Goal: Communication & Community: Connect with others

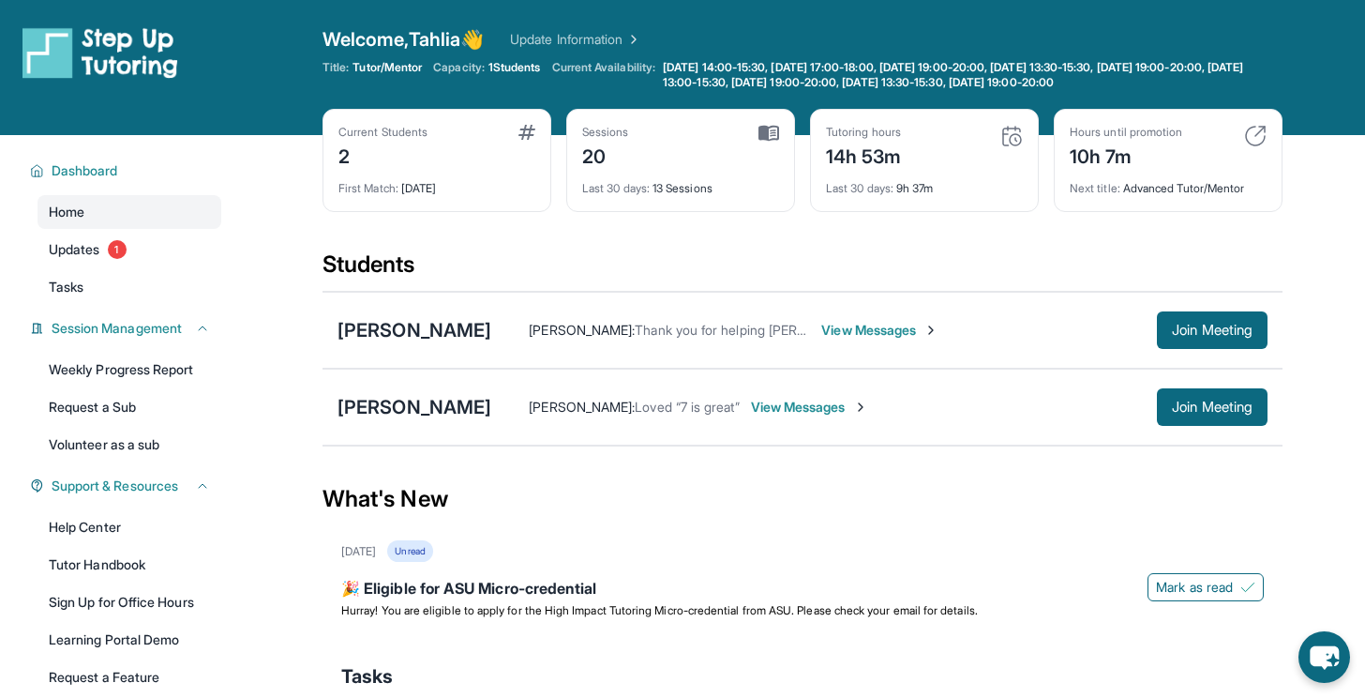
click at [782, 405] on span "View Messages" at bounding box center [809, 407] width 117 height 19
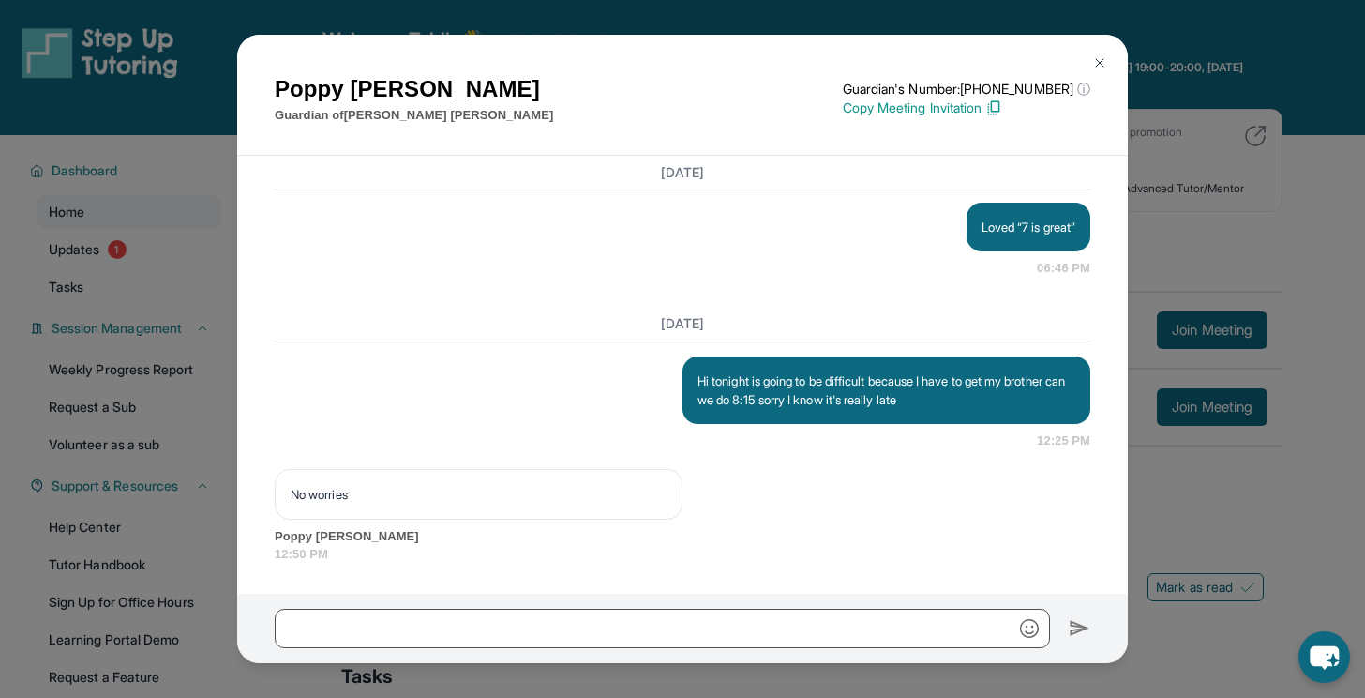
scroll to position [31425, 0]
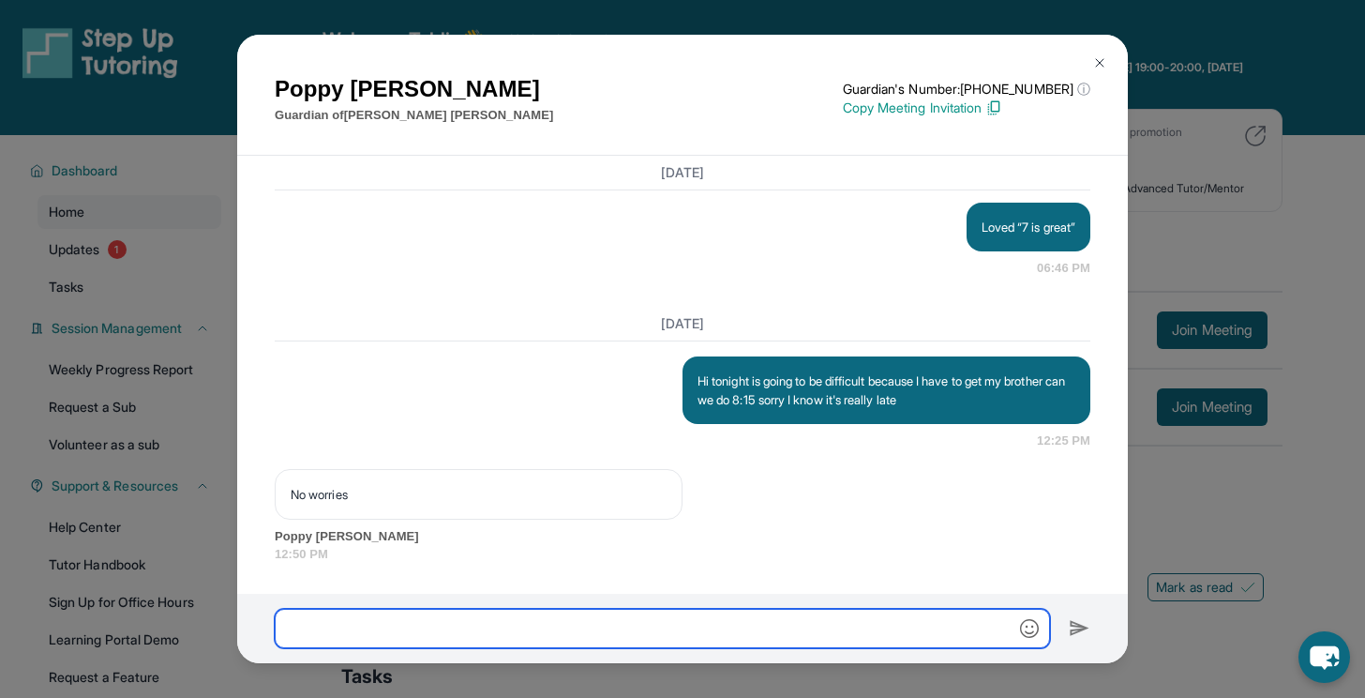
click at [548, 625] on input "text" at bounding box center [662, 627] width 775 height 39
type input "**********"
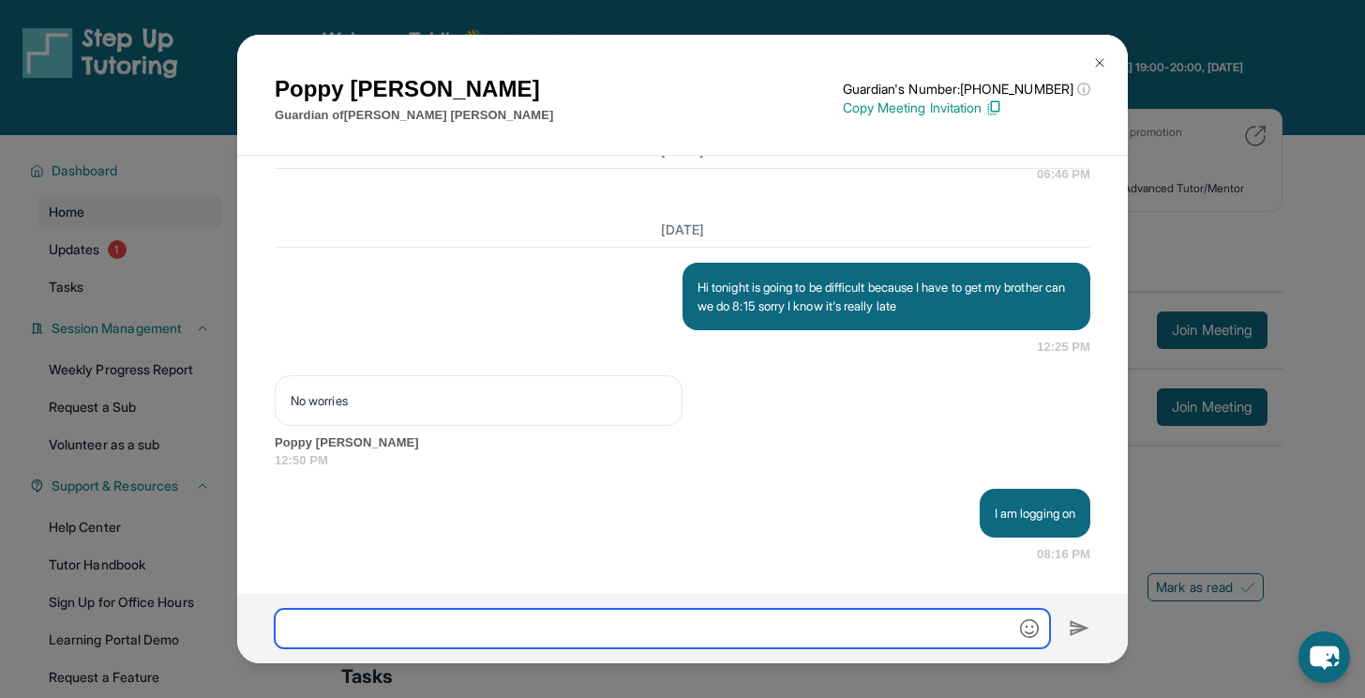
scroll to position [31519, 0]
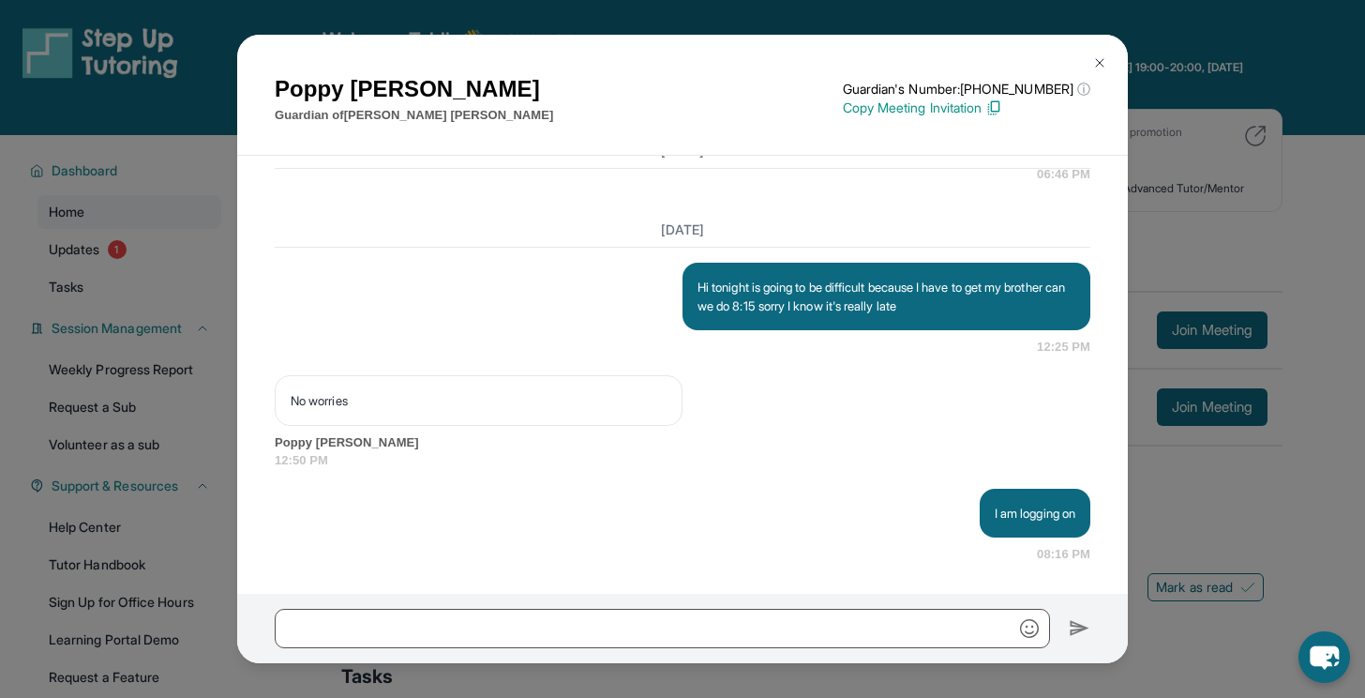
click at [993, 169] on div "Loved “7 is great” 06:46 PM" at bounding box center [683, 146] width 816 height 75
click at [1104, 59] on img at bounding box center [1099, 62] width 15 height 15
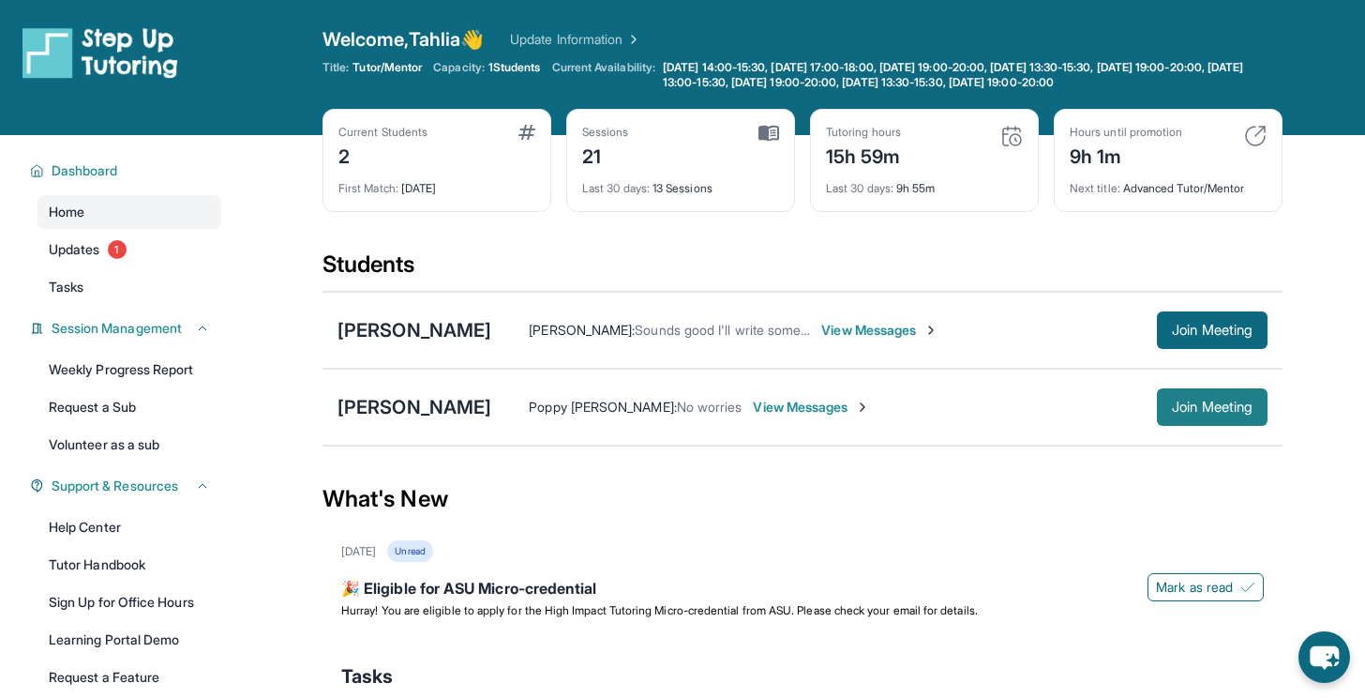
click at [1178, 408] on span "Join Meeting" at bounding box center [1212, 406] width 81 height 11
click at [777, 405] on span "View Messages" at bounding box center [811, 407] width 117 height 19
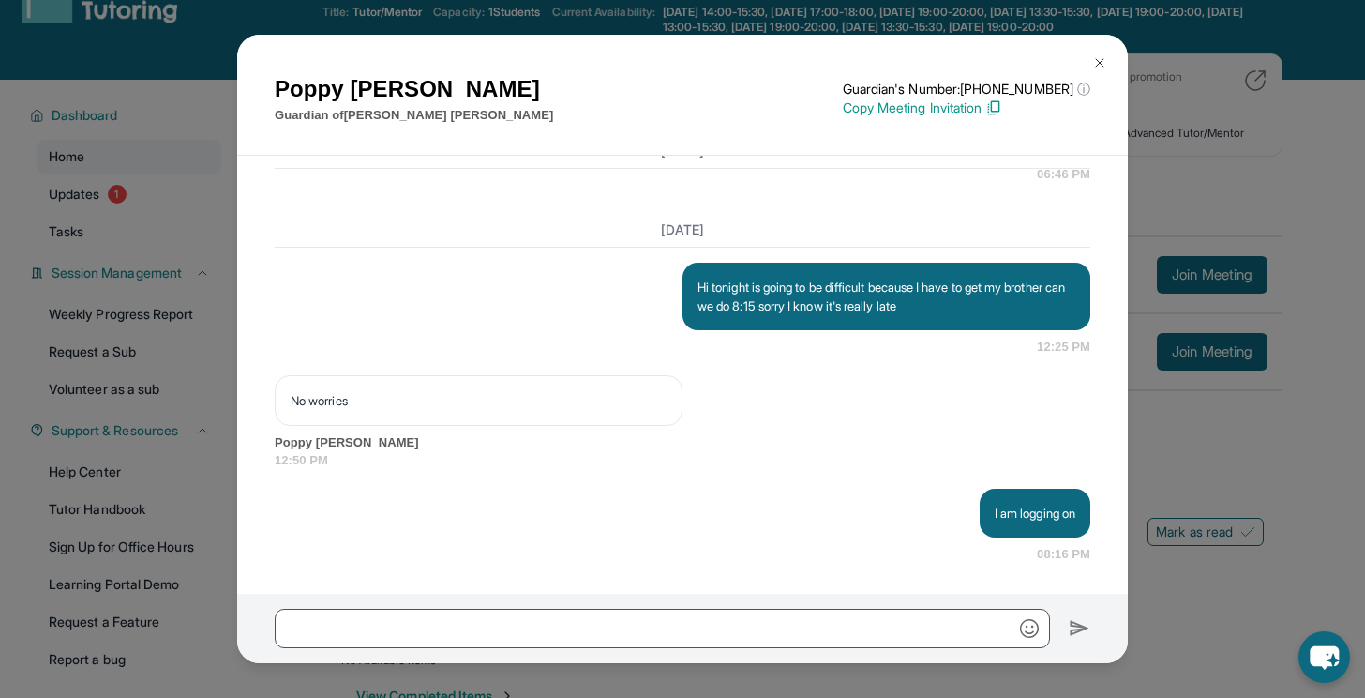
scroll to position [61, 0]
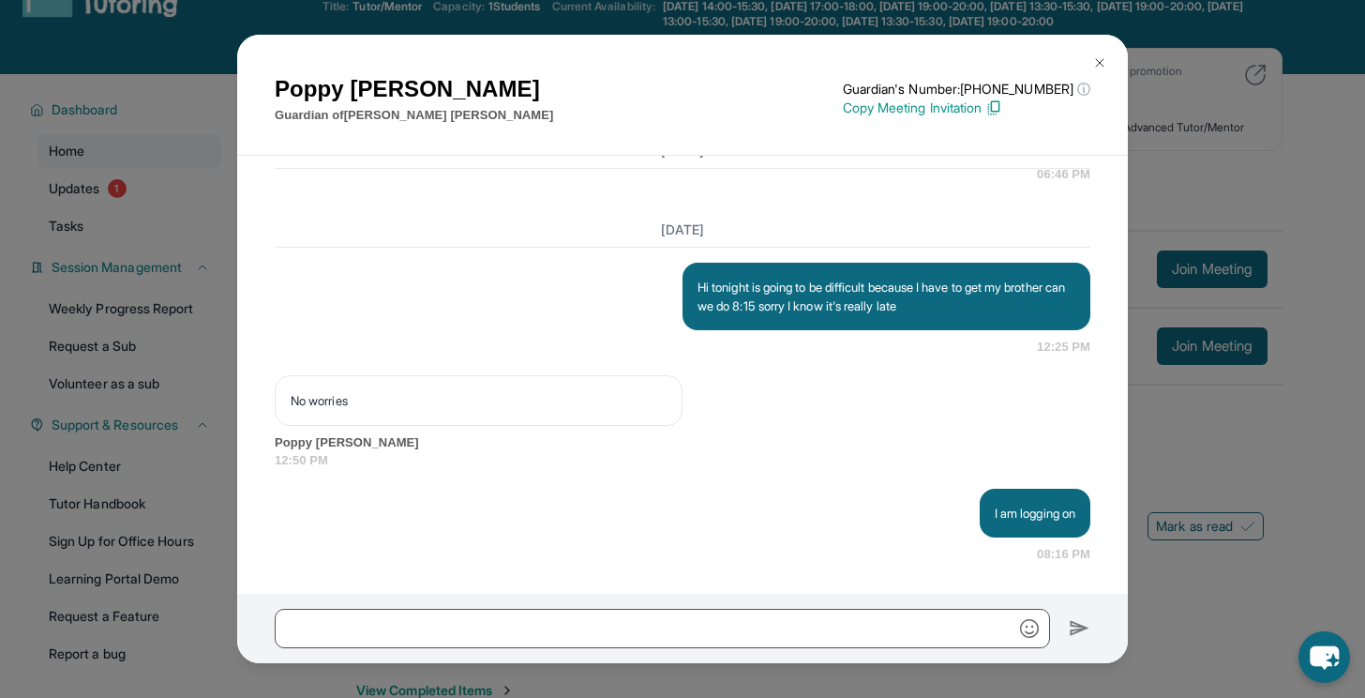
click at [1094, 54] on button at bounding box center [1100, 63] width 38 height 38
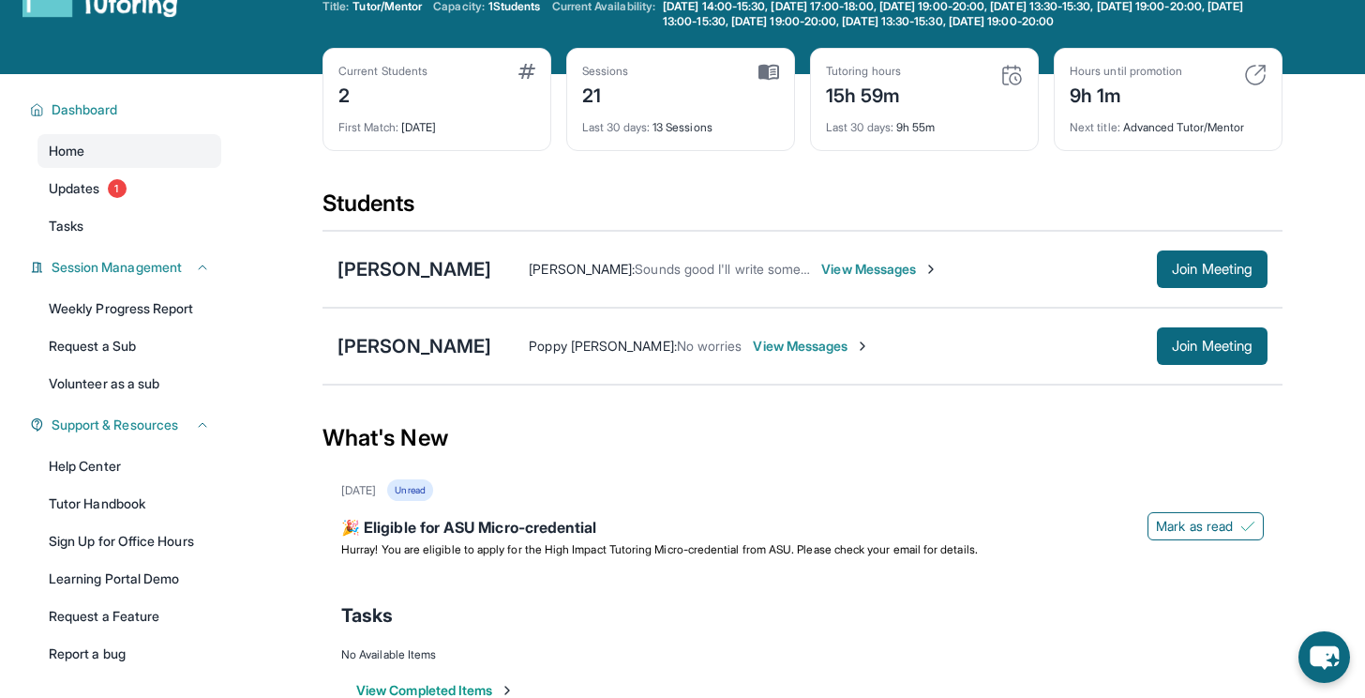
click at [753, 338] on span "View Messages" at bounding box center [811, 346] width 117 height 19
click at [737, 338] on div "Poppy [PERSON_NAME] : No worries" at bounding box center [824, 346] width 666 height 19
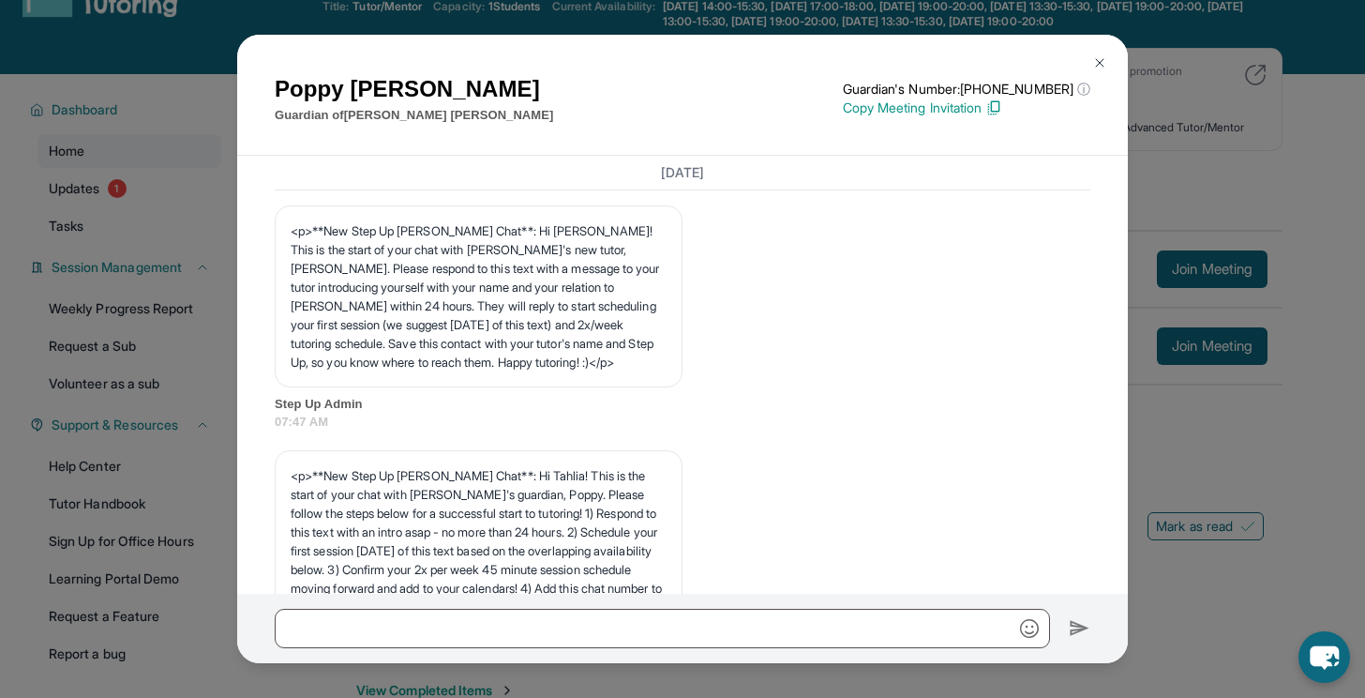
click at [737, 338] on div "<p>**New Step Up [PERSON_NAME] Chat**: Hi [PERSON_NAME]! This is the start of y…" at bounding box center [683, 318] width 816 height 226
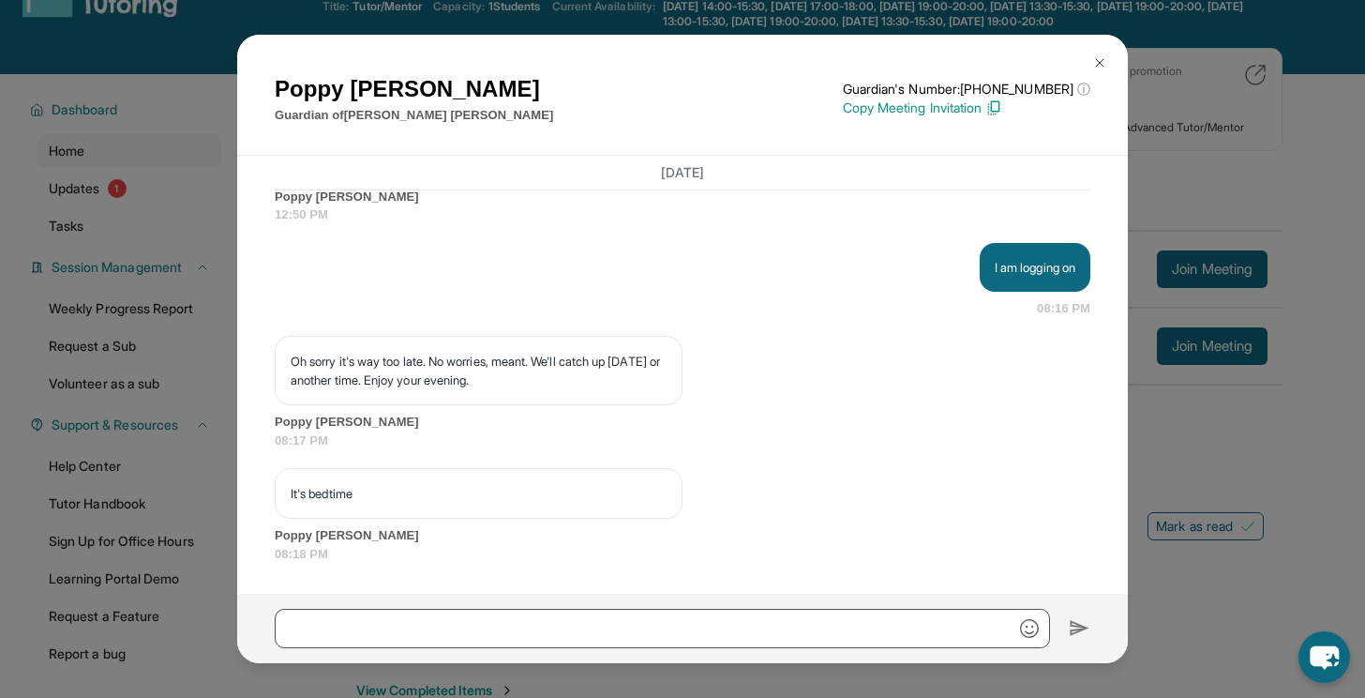
scroll to position [31764, 0]
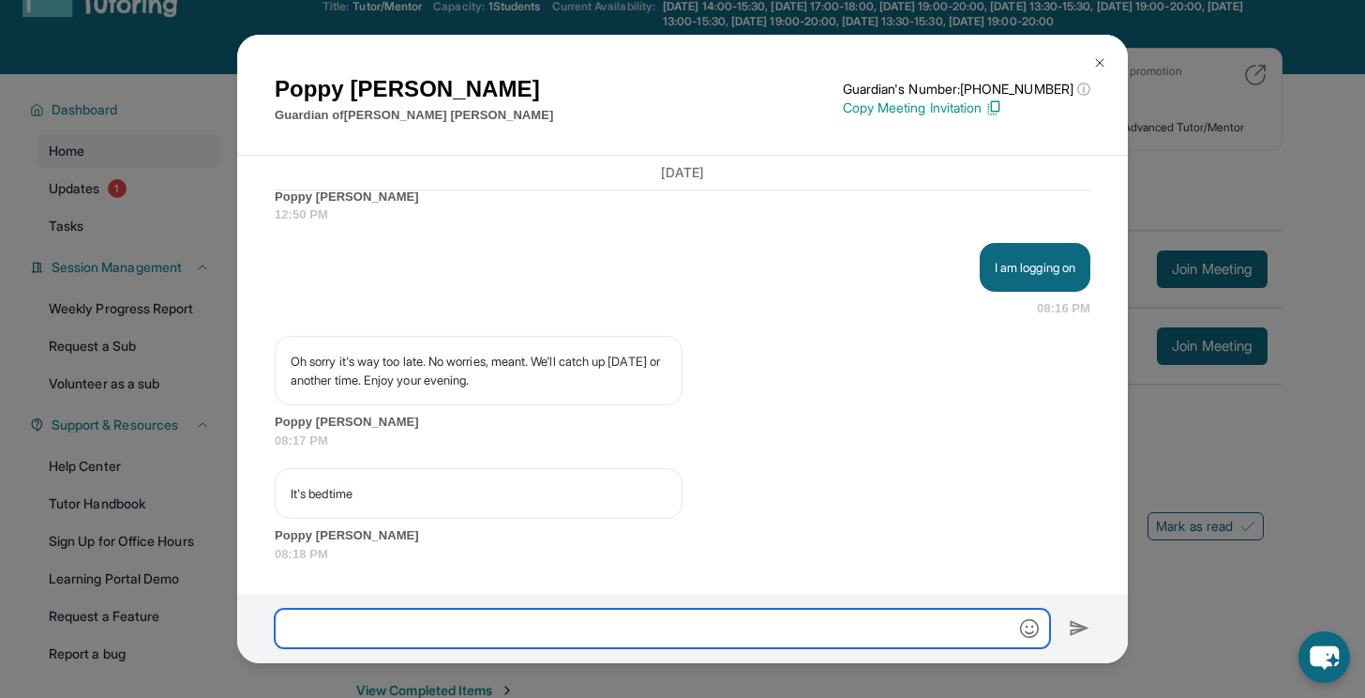
click at [466, 622] on input "text" at bounding box center [662, 627] width 775 height 39
type input "**********"
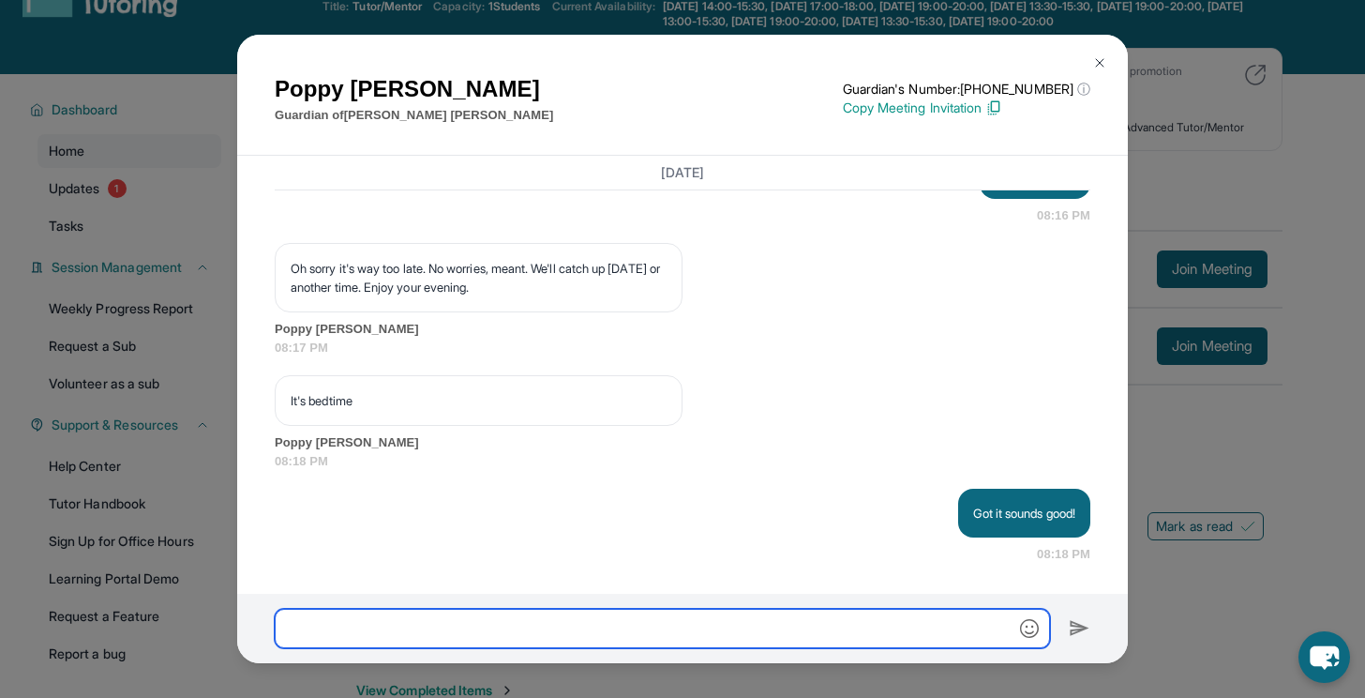
scroll to position [31857, 0]
